Goal: Information Seeking & Learning: Check status

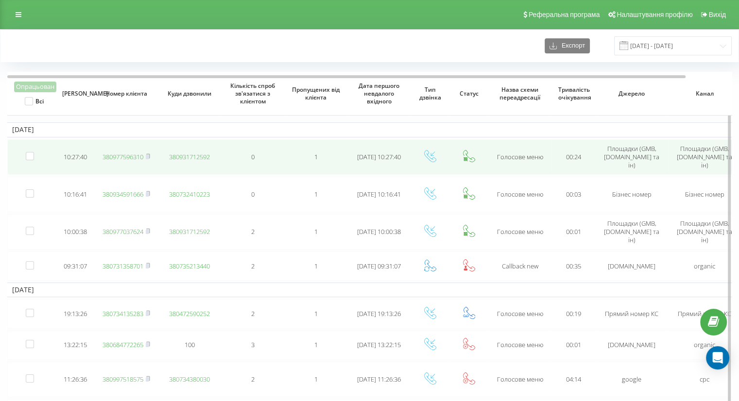
click at [122, 157] on link "380977596310" at bounding box center [122, 157] width 41 height 9
